Goal: Register for event/course

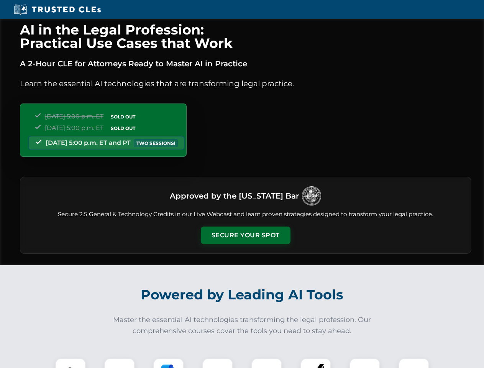
click at [245, 235] on button "Secure Your Spot" at bounding box center [246, 235] width 90 height 18
click at [70, 363] on img at bounding box center [70, 373] width 22 height 22
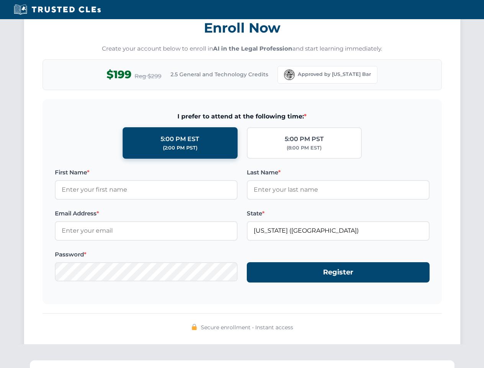
scroll to position [752, 0]
